Goal: Information Seeking & Learning: Check status

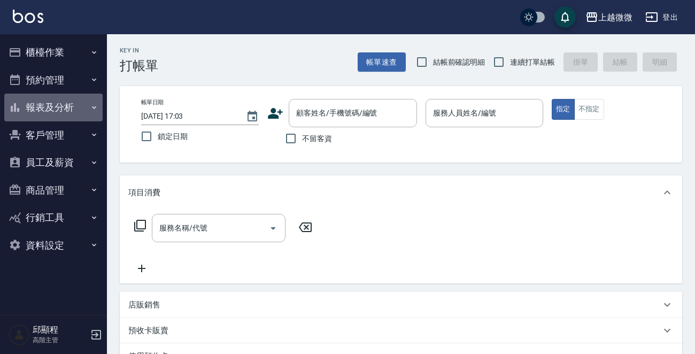
click at [83, 101] on button "報表及分析" at bounding box center [53, 108] width 98 height 28
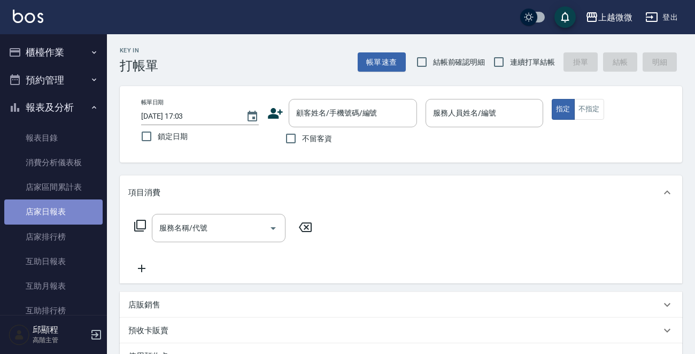
click at [77, 203] on link "店家日報表" at bounding box center [53, 212] width 98 height 25
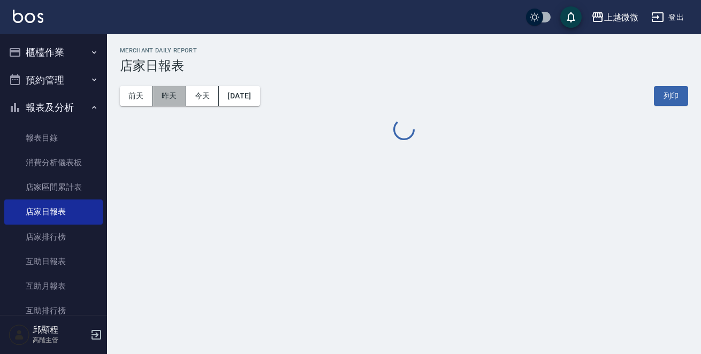
click at [178, 94] on button "昨天" at bounding box center [169, 96] width 33 height 20
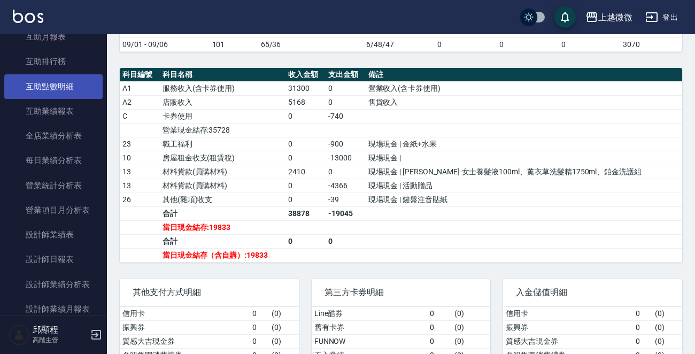
scroll to position [267, 0]
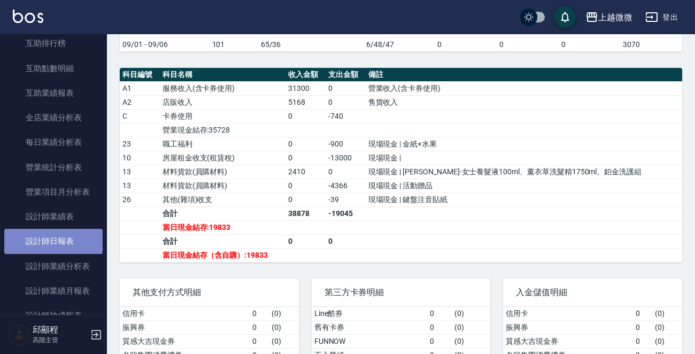
click at [78, 241] on link "設計師日報表" at bounding box center [53, 241] width 98 height 25
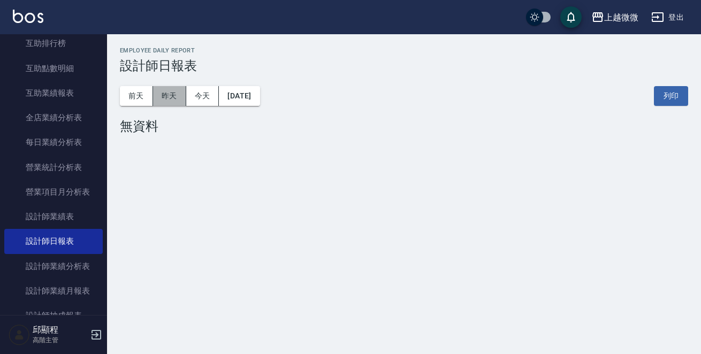
click at [171, 96] on button "昨天" at bounding box center [169, 96] width 33 height 20
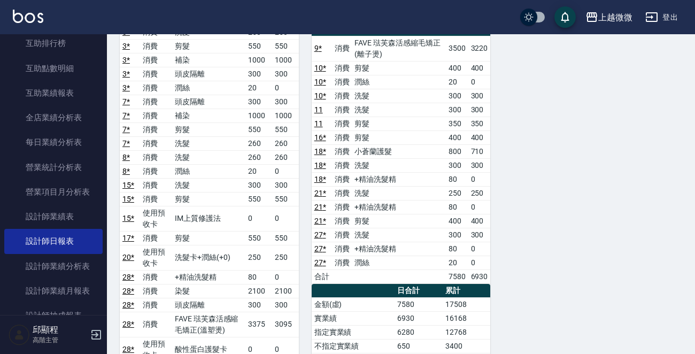
scroll to position [770, 0]
